Goal: Obtain resource: Download file/media

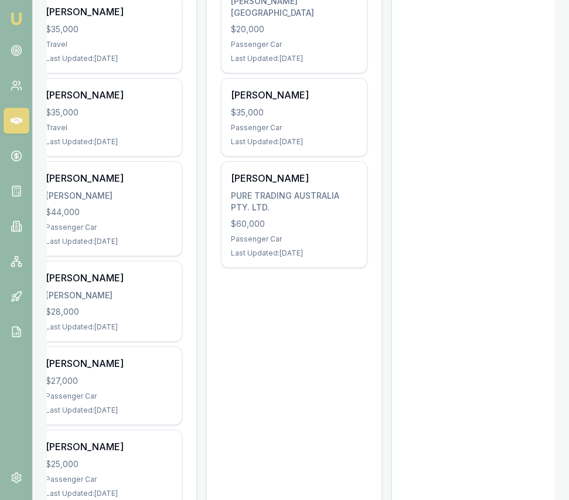
scroll to position [659, 0]
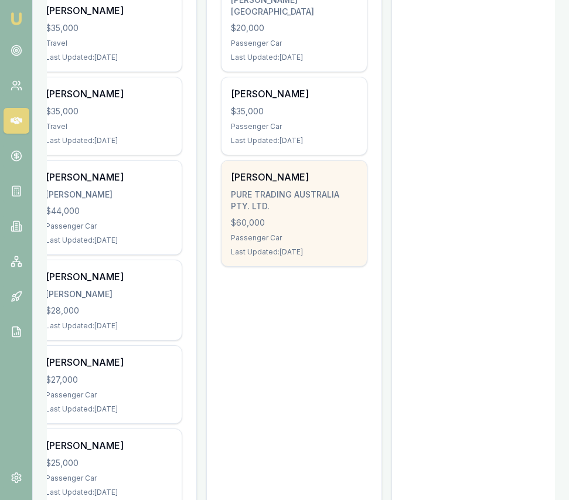
click at [290, 233] on div "Passenger Car" at bounding box center [294, 237] width 127 height 9
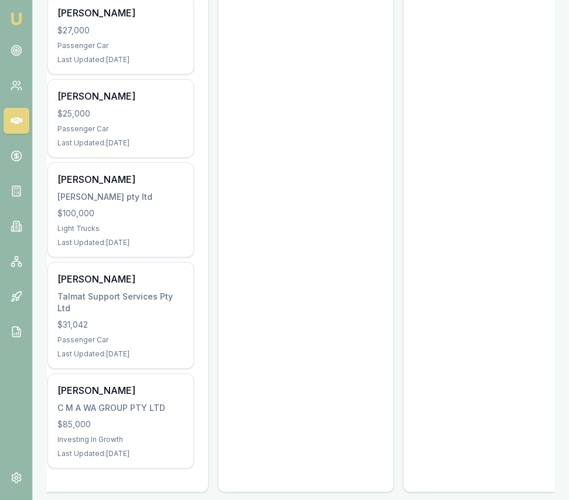
scroll to position [1022, 0]
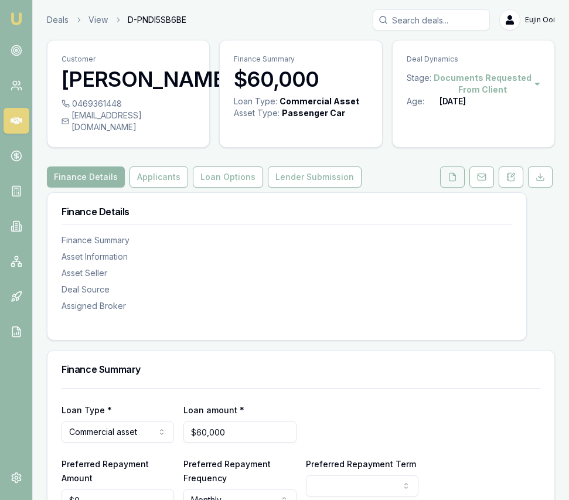
click at [450, 181] on icon at bounding box center [453, 177] width 6 height 8
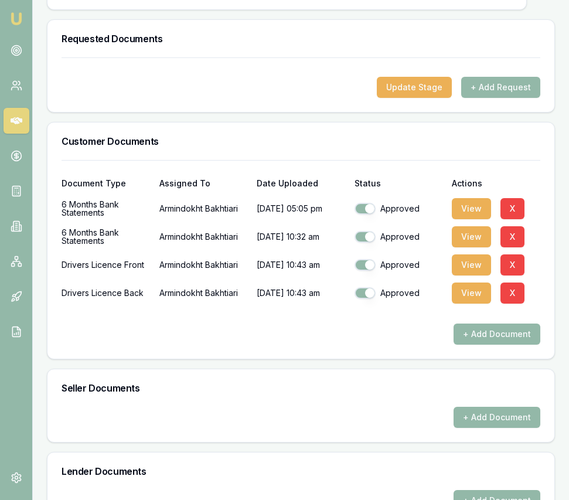
scroll to position [344, 0]
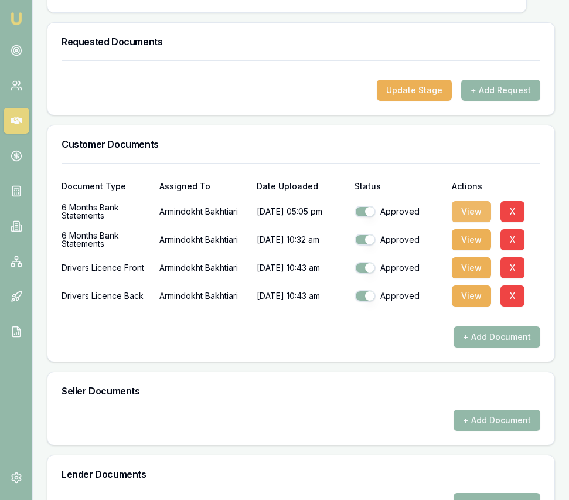
click at [465, 222] on button "View" at bounding box center [471, 211] width 39 height 21
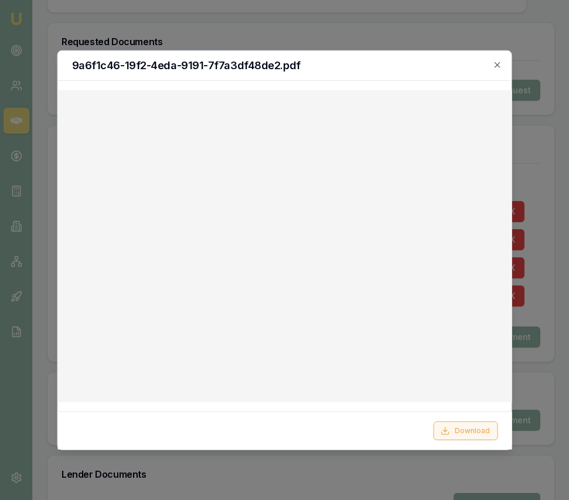
click at [453, 426] on button "Download" at bounding box center [465, 431] width 65 height 19
click at [309, 463] on div at bounding box center [284, 250] width 569 height 500
